Goal: Information Seeking & Learning: Learn about a topic

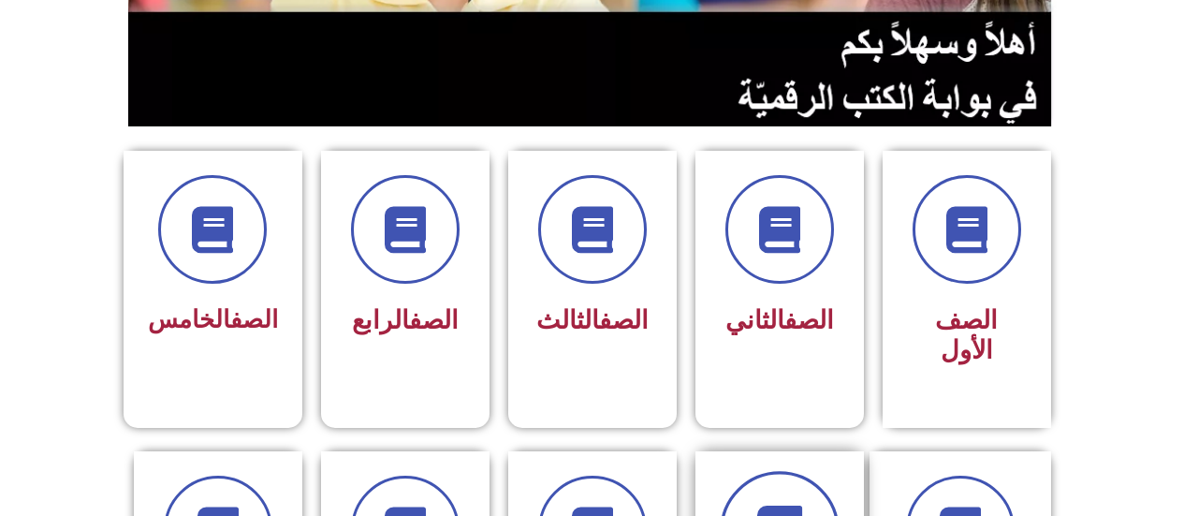
scroll to position [562, 0]
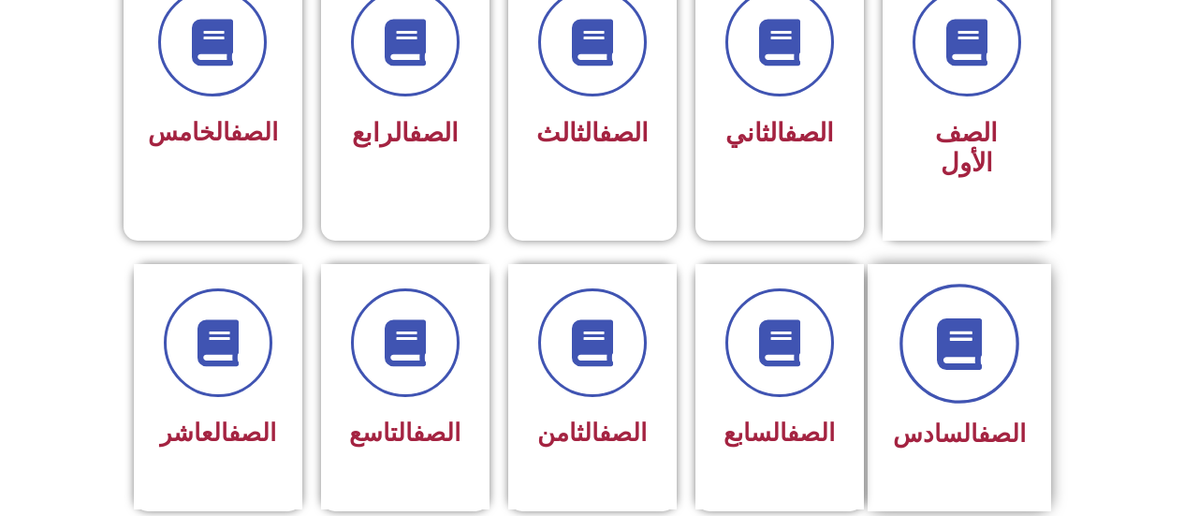
click at [1002, 340] on span at bounding box center [960, 344] width 120 height 120
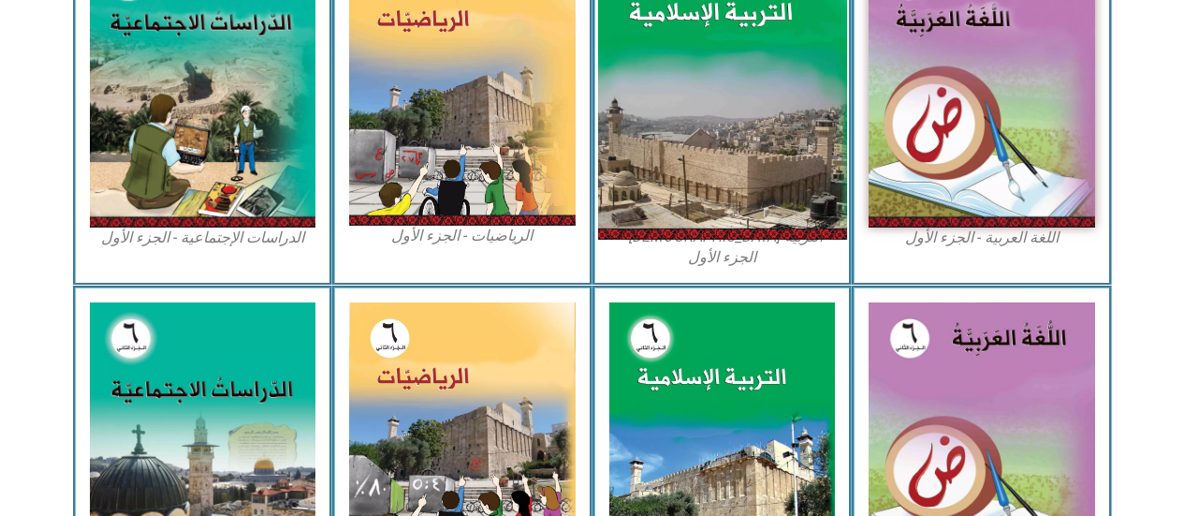
scroll to position [562, 0]
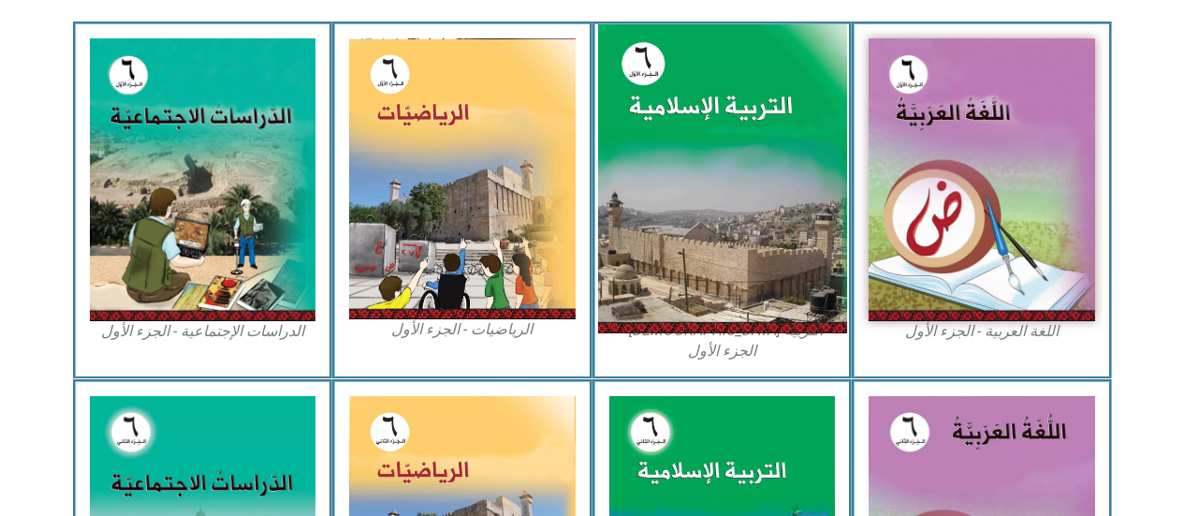
click at [696, 177] on img at bounding box center [721, 179] width 249 height 310
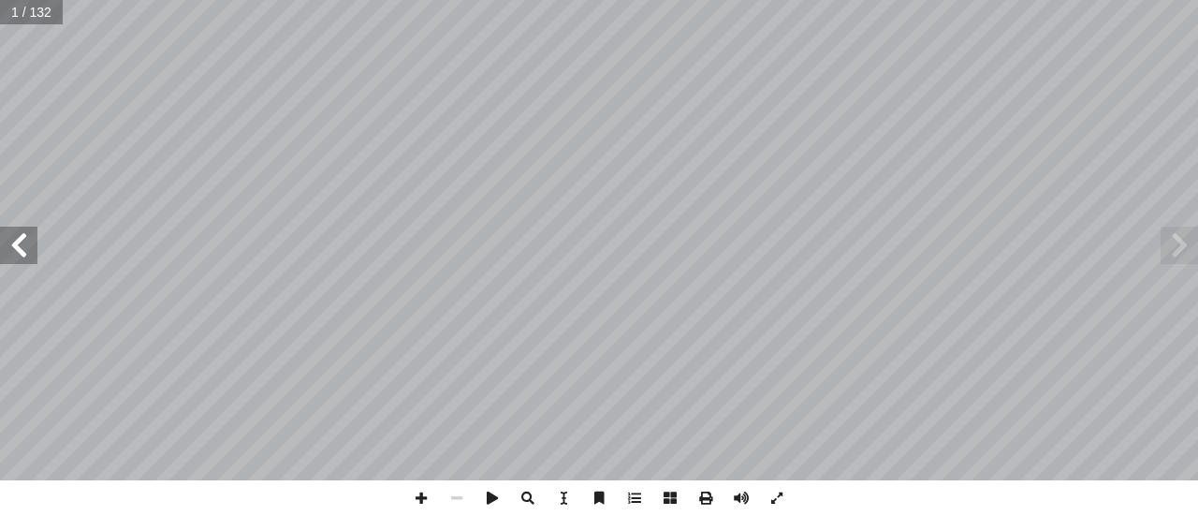
drag, startPoint x: 18, startPoint y: 263, endPoint x: 3, endPoint y: 227, distance: 39.5
click at [3, 228] on span at bounding box center [18, 245] width 37 height 37
click at [3, 227] on span at bounding box center [18, 245] width 37 height 37
click at [6, 223] on div "ة َّ ي ِ لام ْ س إ ال� ُ ة َ ي ِ ب ْ ر َّ الت ليف: أ فريق الت� 6 ُ زء ُ الج ل َ…" at bounding box center [599, 240] width 1198 height 480
click at [5, 234] on span at bounding box center [18, 245] width 37 height 37
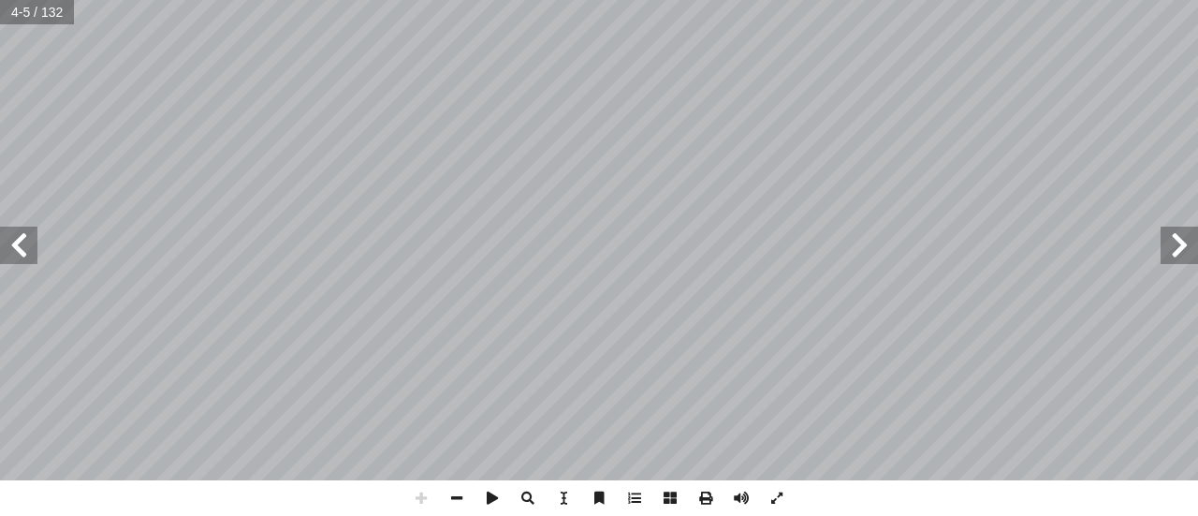
click at [5, 234] on span at bounding box center [18, 245] width 37 height 37
click at [453, 490] on span at bounding box center [457, 498] width 36 height 36
click at [453, 489] on span at bounding box center [457, 498] width 36 height 36
click at [4, 245] on span at bounding box center [18, 245] width 37 height 37
click at [8, 248] on span at bounding box center [18, 245] width 37 height 37
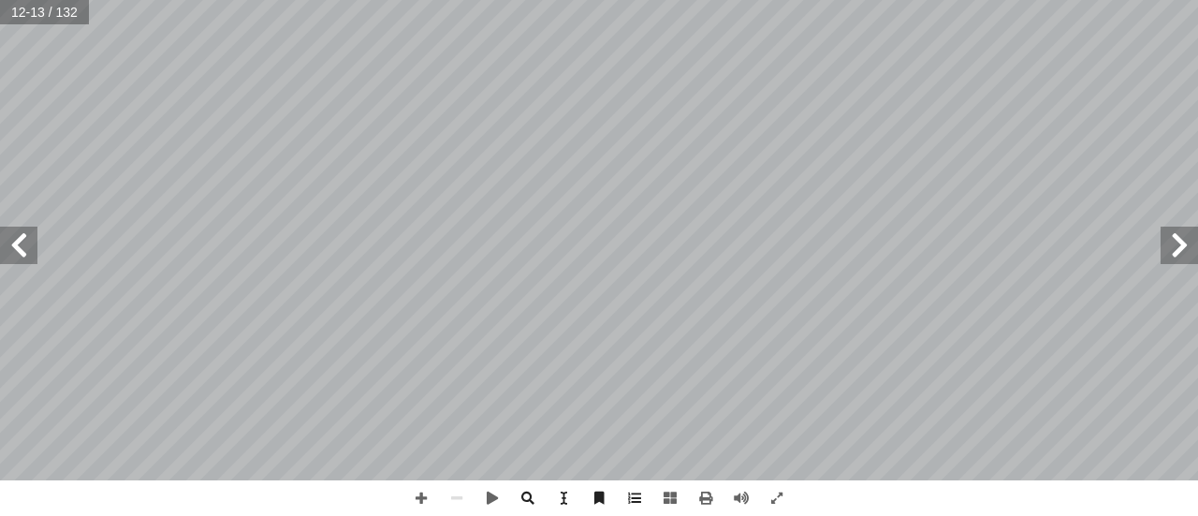
click at [0, 251] on span at bounding box center [18, 245] width 37 height 37
click at [392, 486] on div "10 ٓ ــم ٓ ال ﴿ تعالــى: ُ ــه ُ ــه، منهــا قول ِ ل ْ ض َ علــى ف ُّ تــي تــد…" at bounding box center [599, 258] width 1198 height 516
click at [409, 503] on span at bounding box center [421, 498] width 36 height 36
click at [0, 247] on div "10 ٓ ــم ٓ ال ﴿ تعالــى: ُ ــه ُ ــه، منهــا قول ِ ل ْ ض َ علــى ف ُّ تــي تــد…" at bounding box center [599, 240] width 1198 height 480
drag, startPoint x: 0, startPoint y: 247, endPoint x: 25, endPoint y: 262, distance: 29.4
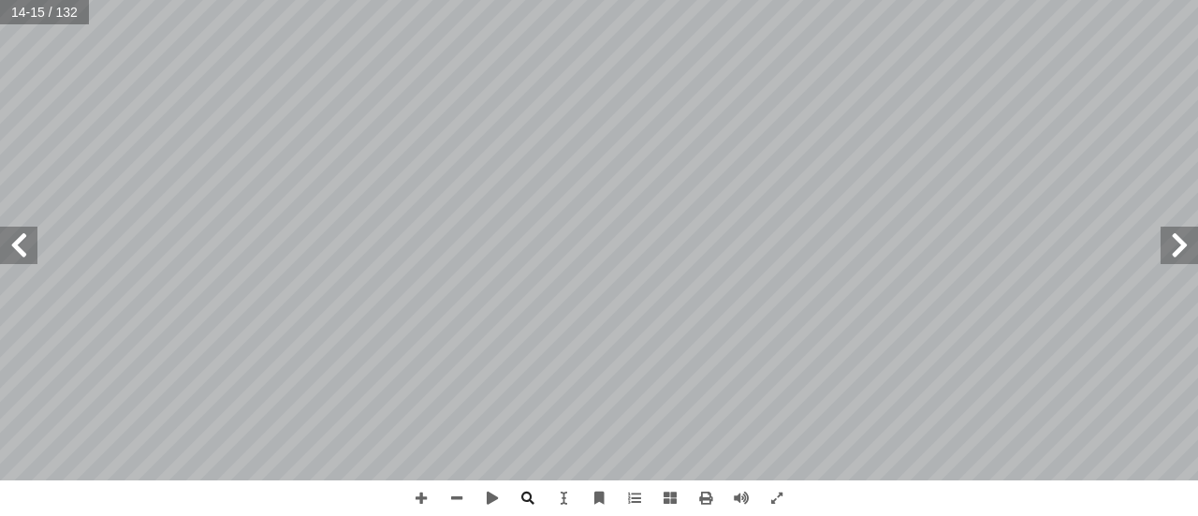
click at [5, 247] on span at bounding box center [18, 245] width 37 height 37
drag, startPoint x: 1169, startPoint y: 252, endPoint x: 1182, endPoint y: 255, distance: 13.4
click at [1173, 252] on span at bounding box center [1179, 245] width 37 height 37
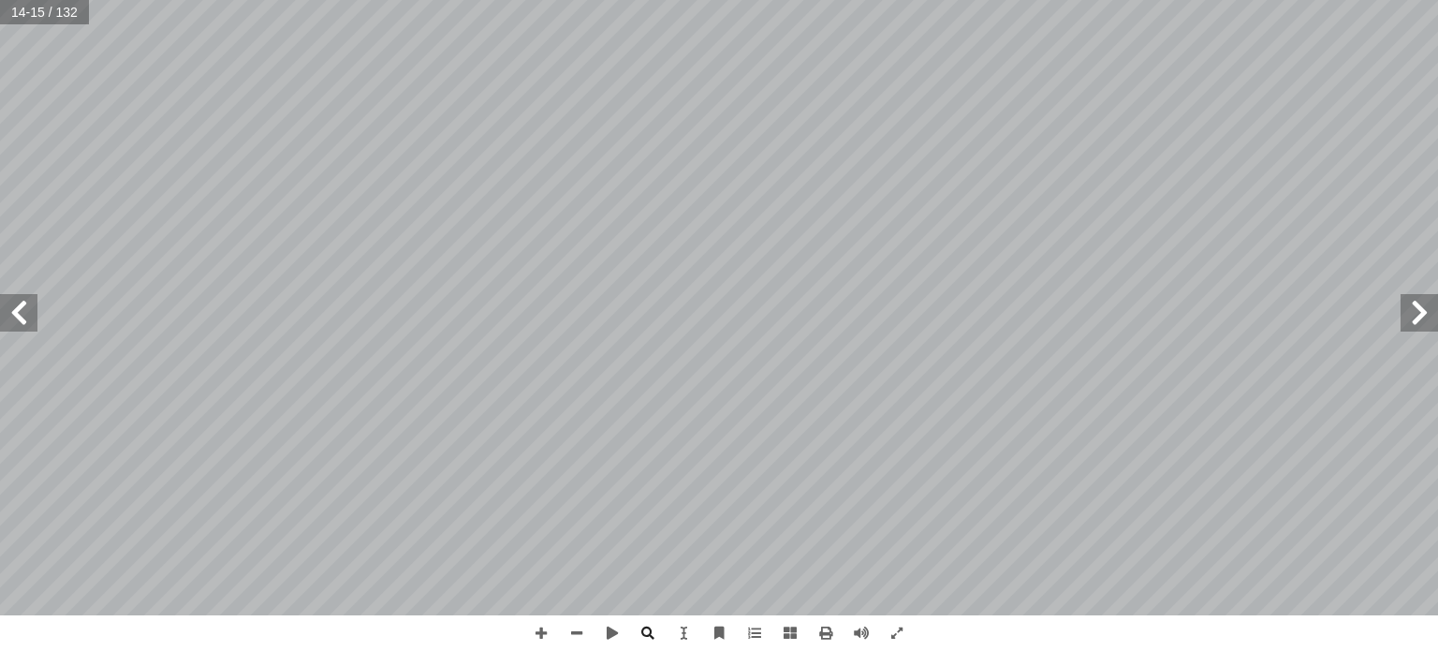
click at [15, 306] on span at bounding box center [18, 312] width 37 height 37
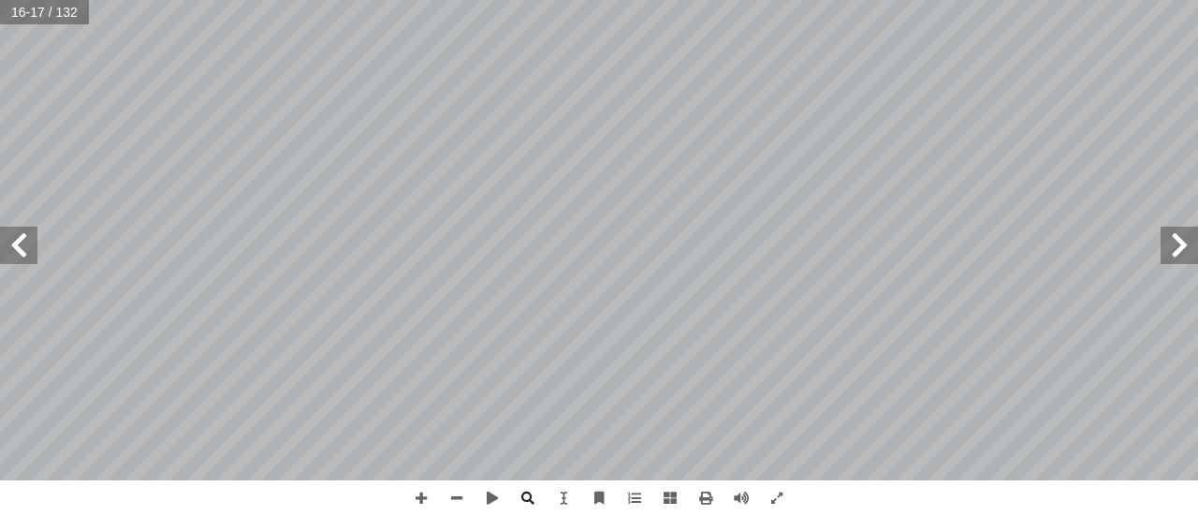
drag, startPoint x: 1175, startPoint y: 237, endPoint x: 1165, endPoint y: 241, distance: 10.1
click at [1165, 241] on span at bounding box center [1179, 245] width 37 height 37
click at [16, 228] on span at bounding box center [18, 245] width 37 height 37
drag, startPoint x: 1131, startPoint y: 500, endPoint x: 410, endPoint y: 490, distance: 720.8
drag, startPoint x: 410, startPoint y: 490, endPoint x: 421, endPoint y: 486, distance: 11.8
